Goal: Information Seeking & Learning: Get advice/opinions

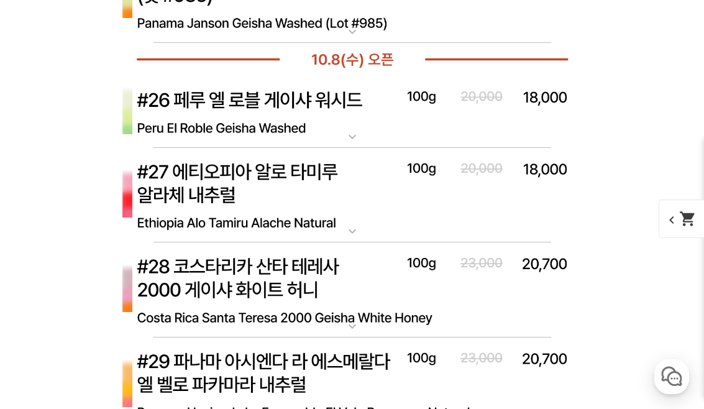
scroll to position [3524, 0]
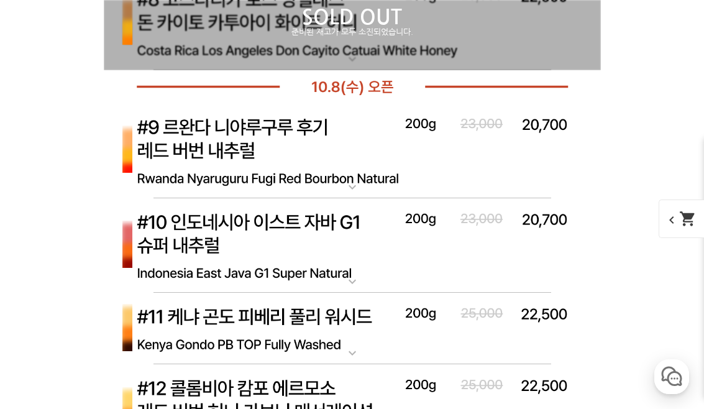
scroll to position [2368, 0]
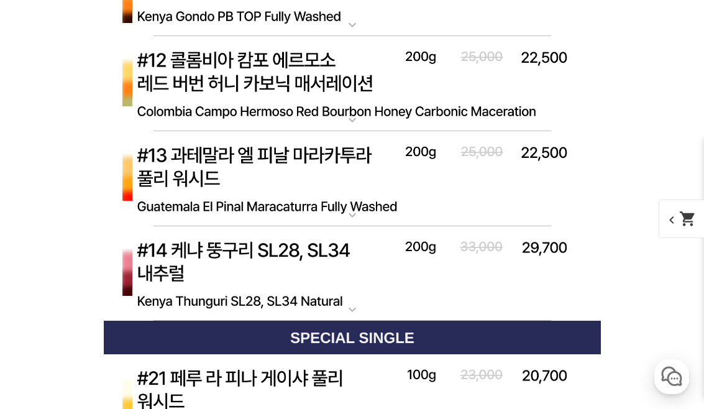
scroll to position [2712, 0]
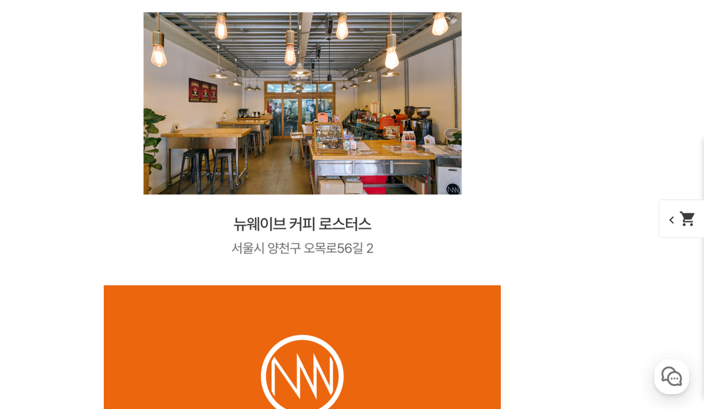
scroll to position [12115, 0]
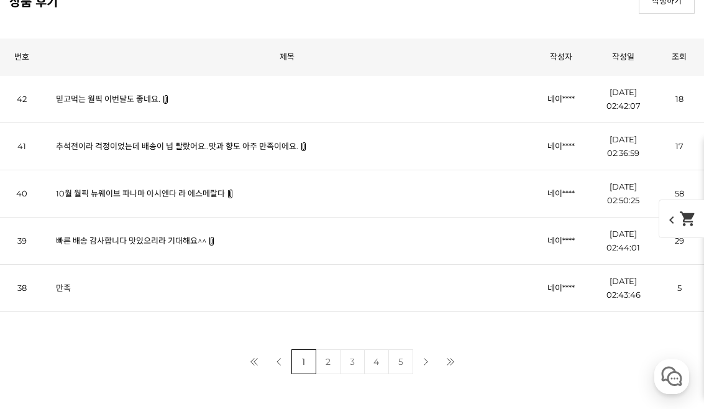
scroll to position [12777, 0]
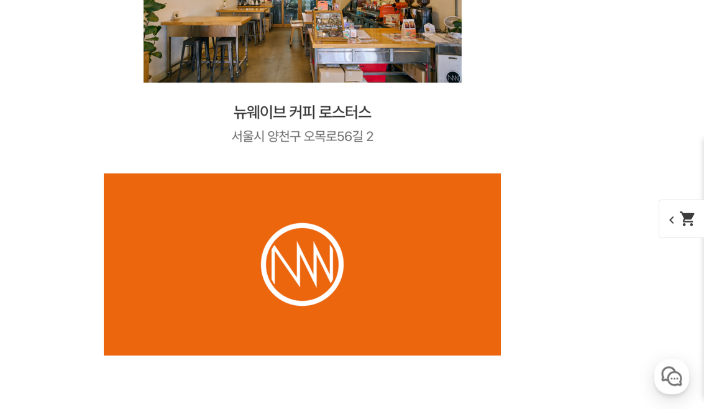
scroll to position [12240, 0]
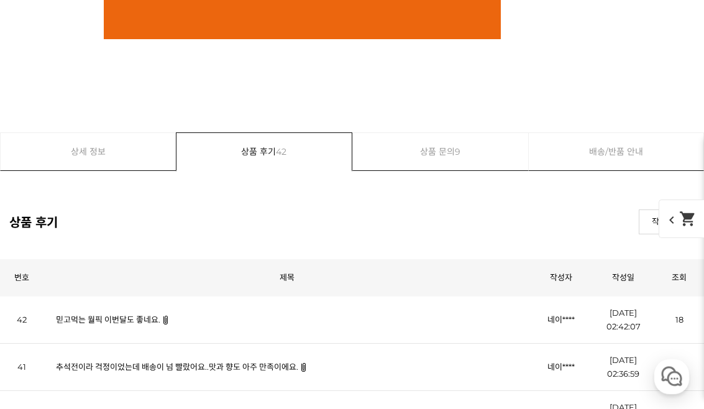
scroll to position [12556, 0]
